Goal: Communication & Community: Answer question/provide support

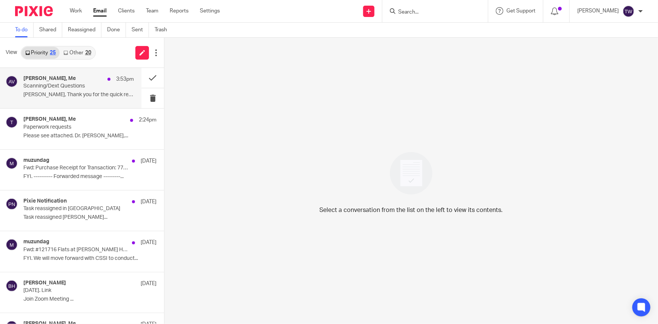
click at [73, 86] on p "Scanning/Dext Questions" at bounding box center [67, 86] width 89 height 6
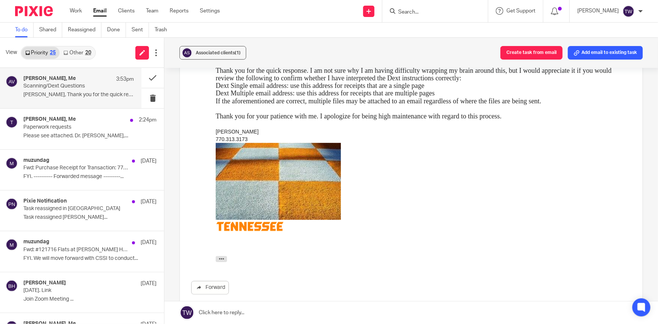
scroll to position [240, 0]
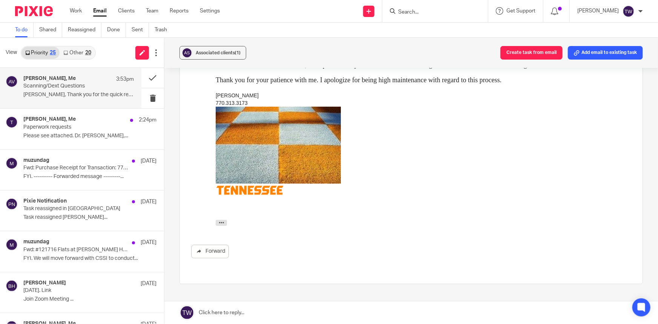
click at [226, 312] on link at bounding box center [410, 312] width 493 height 23
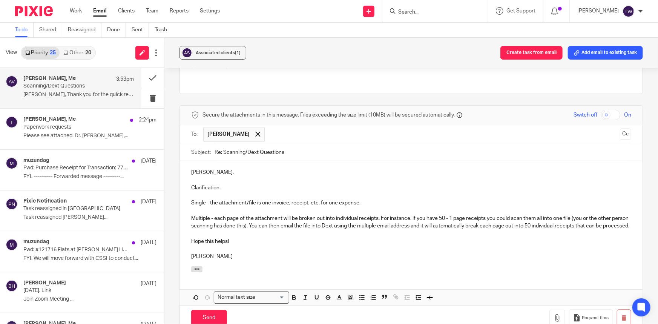
scroll to position [474, 0]
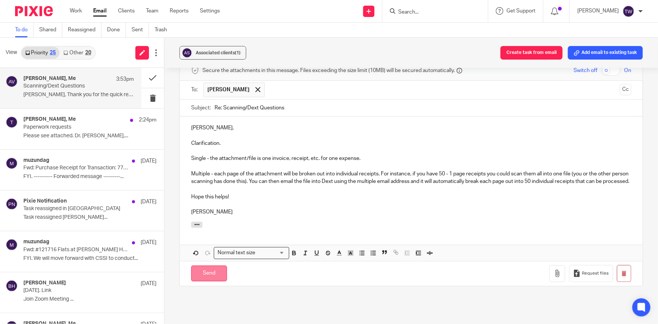
click at [208, 265] on input "Send" at bounding box center [209, 273] width 36 height 16
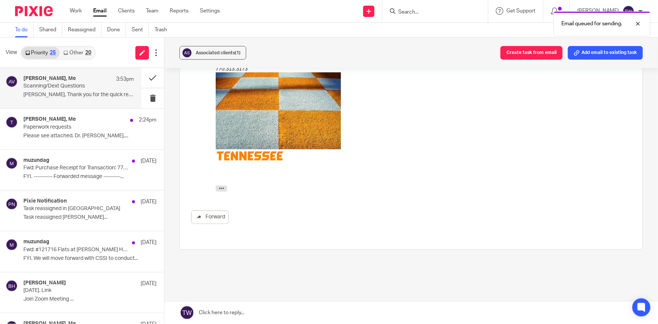
click at [71, 52] on link "Other 20" at bounding box center [77, 53] width 35 height 12
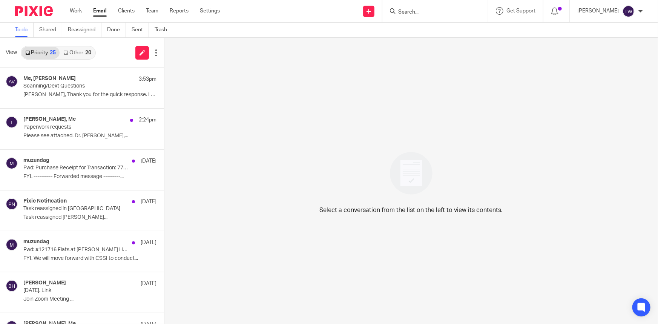
click at [75, 53] on link "Other 20" at bounding box center [77, 53] width 35 height 12
